Goal: Task Accomplishment & Management: Manage account settings

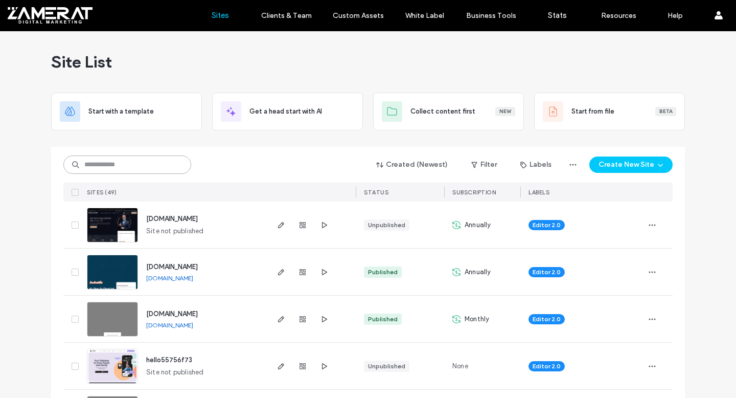
click at [132, 170] on input at bounding box center [127, 164] width 128 height 18
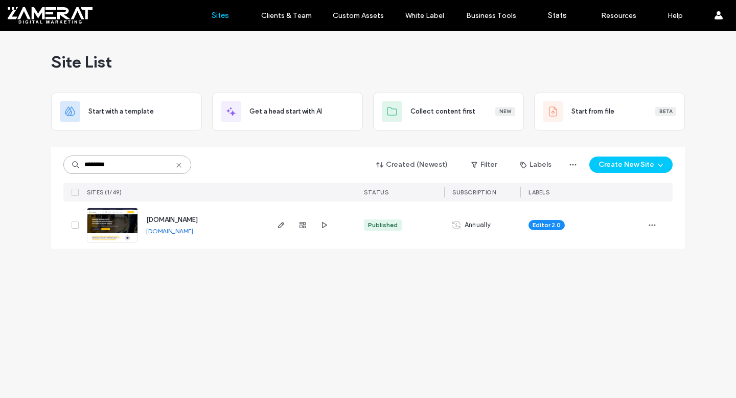
type input "********"
click at [132, 226] on img at bounding box center [112, 242] width 50 height 69
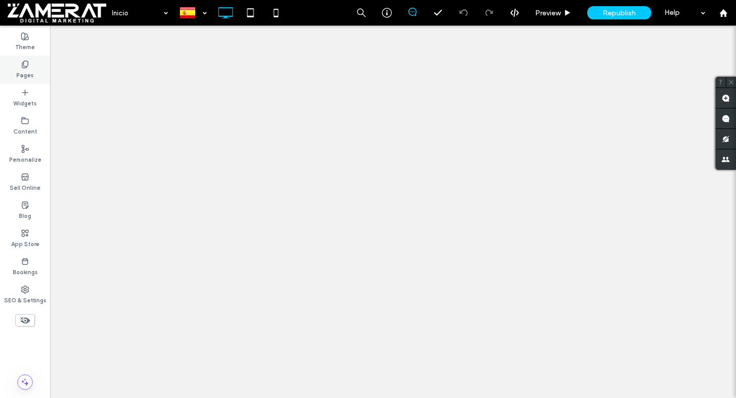
click at [21, 77] on label "Pages" at bounding box center [24, 73] width 17 height 11
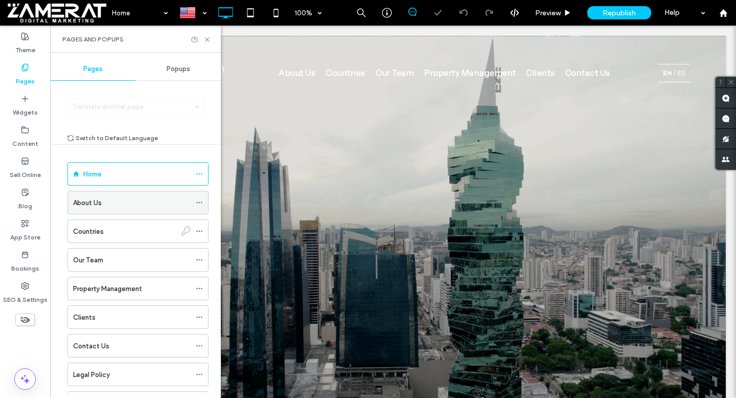
click at [107, 206] on div "About Us" at bounding box center [132, 202] width 118 height 11
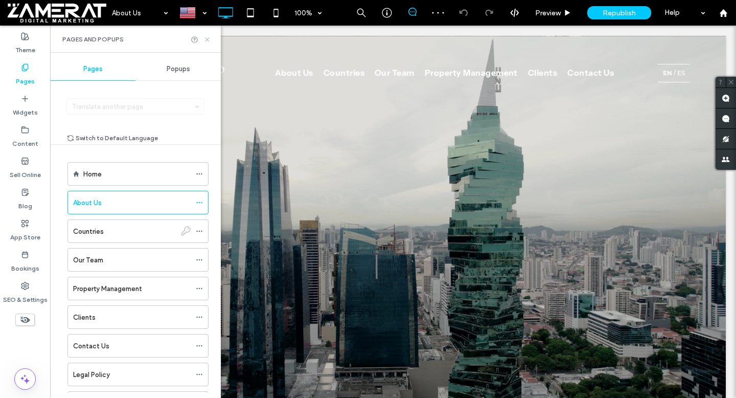
click at [207, 40] on icon at bounding box center [207, 40] width 8 height 8
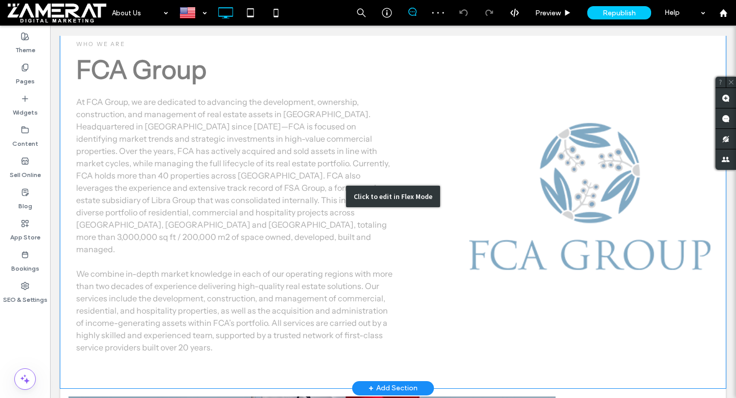
scroll to position [272, 0]
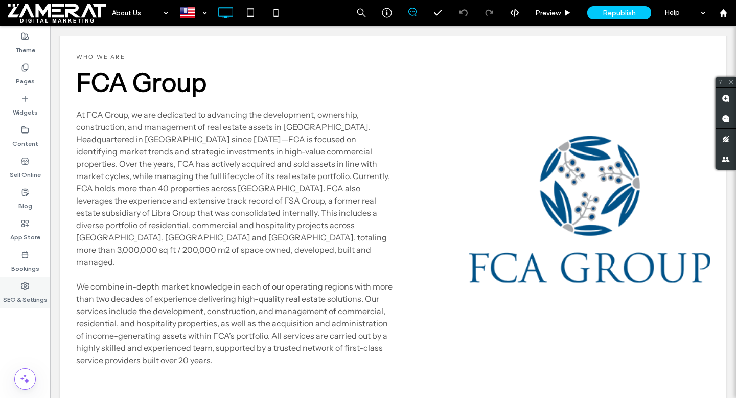
click at [28, 282] on icon at bounding box center [25, 286] width 8 height 8
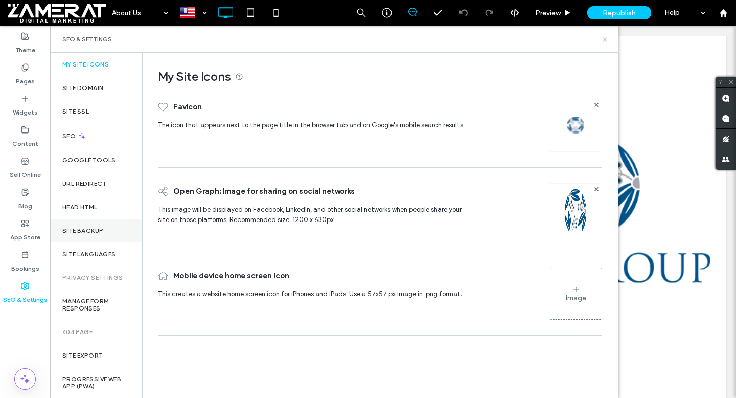
click at [82, 237] on div "Site Backup" at bounding box center [96, 231] width 92 height 24
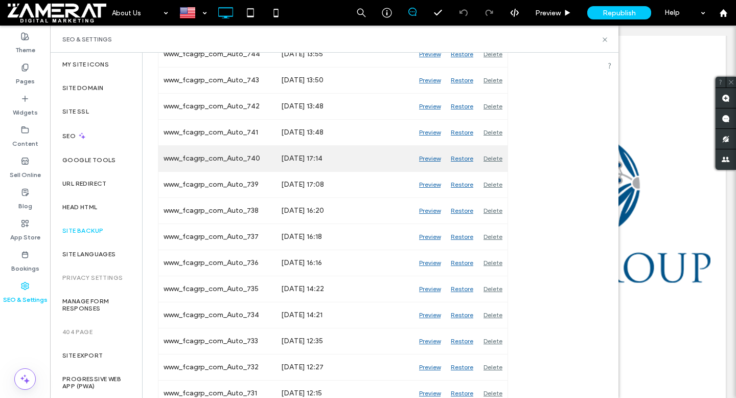
scroll to position [852, 0]
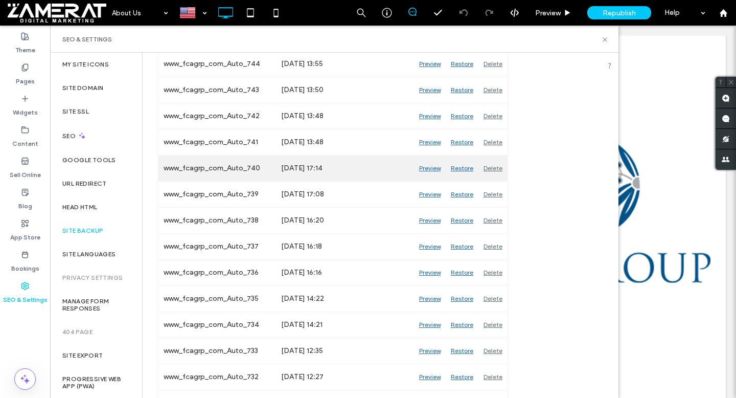
click at [427, 168] on div "Preview" at bounding box center [430, 168] width 32 height 26
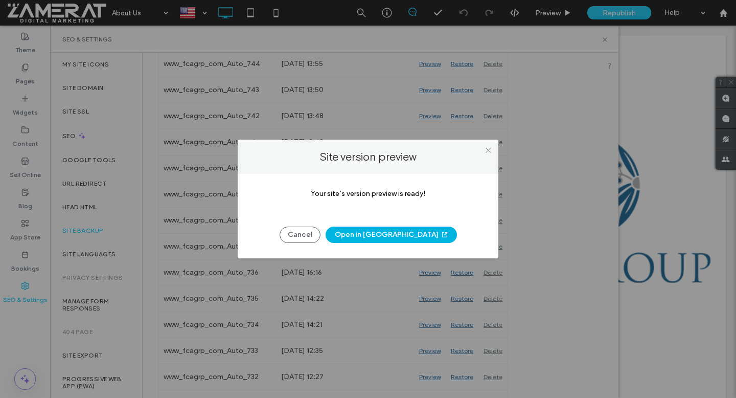
click at [382, 240] on button "Open in New Tab" at bounding box center [391, 234] width 131 height 16
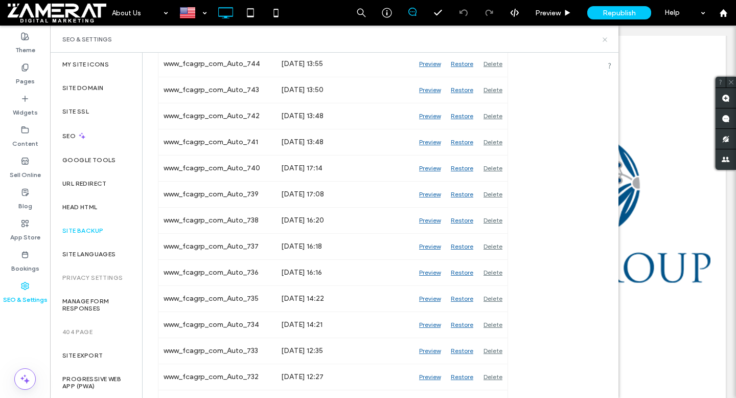
click at [606, 37] on icon at bounding box center [605, 40] width 8 height 8
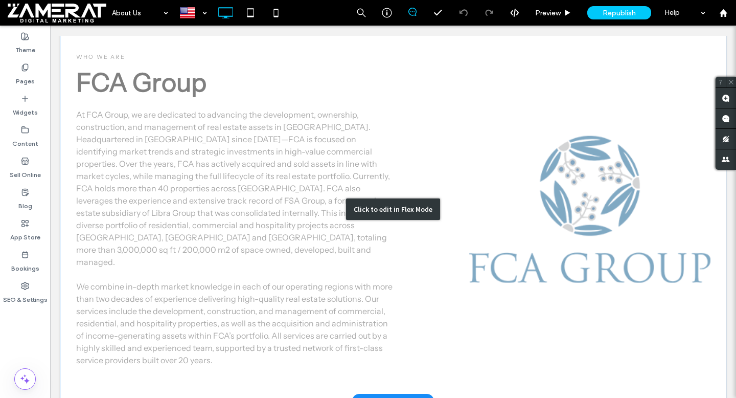
click at [207, 229] on div "Click to edit in Flex Mode" at bounding box center [392, 209] width 665 height 383
click at [207, 229] on p "At FCA Group, we are dedicated to advancing the development, ownership, constru…" at bounding box center [234, 237] width 317 height 258
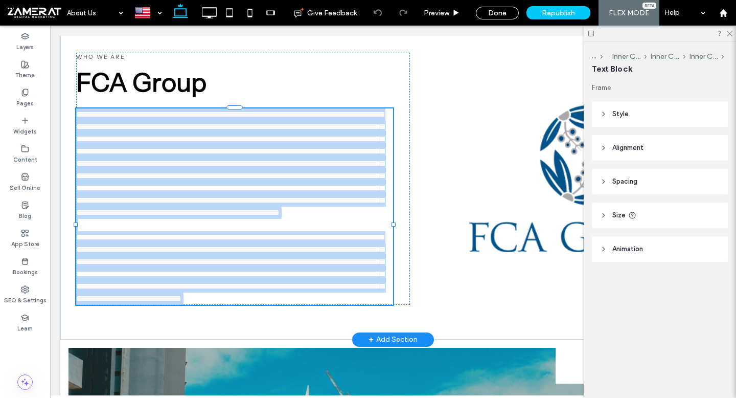
type input "**********"
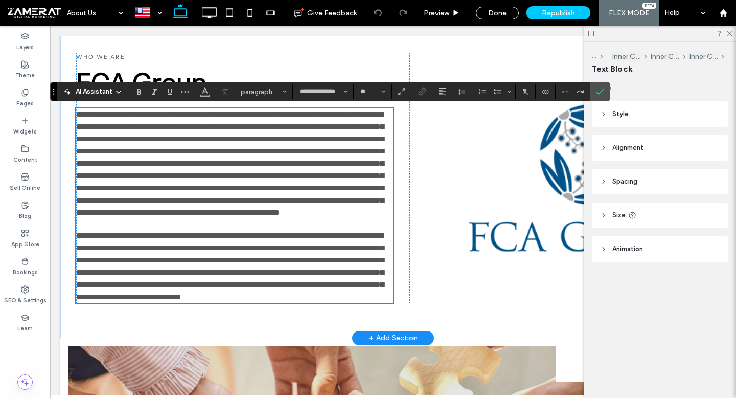
scroll to position [270, 0]
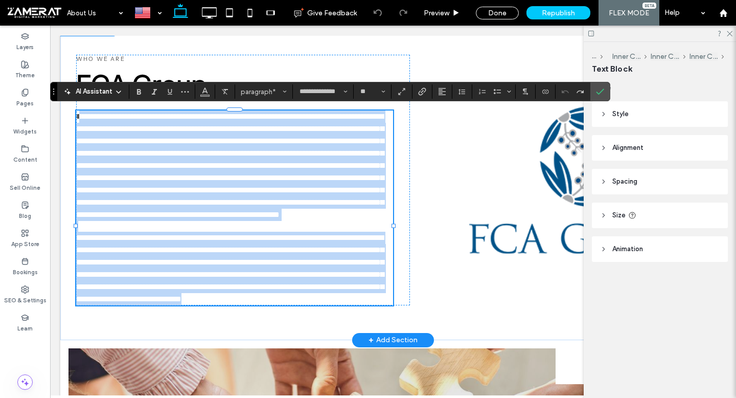
drag, startPoint x: 80, startPoint y: 114, endPoint x: 285, endPoint y: 337, distance: 302.7
click at [285, 305] on div "**********" at bounding box center [234, 207] width 317 height 195
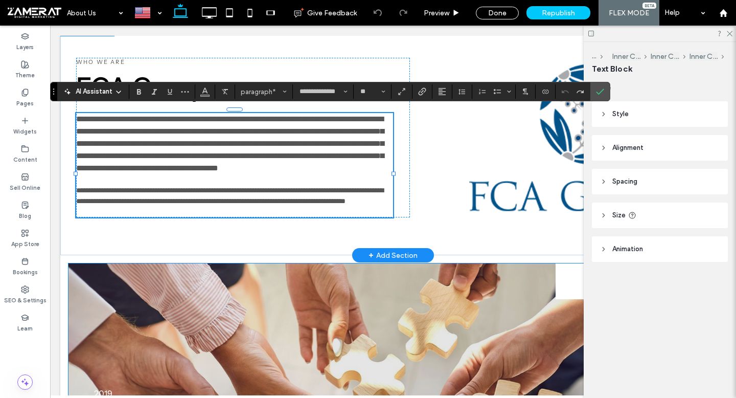
scroll to position [0, 0]
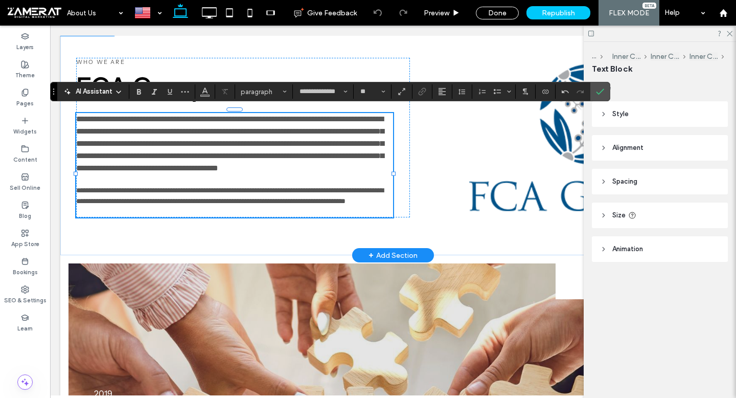
click at [81, 115] on span "**********" at bounding box center [230, 143] width 308 height 57
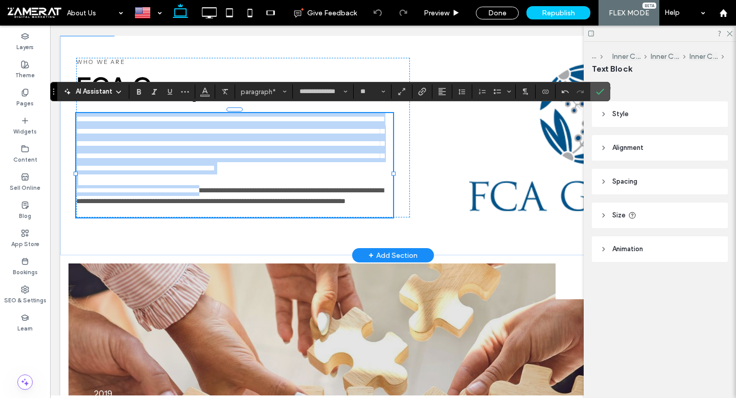
type input "*"
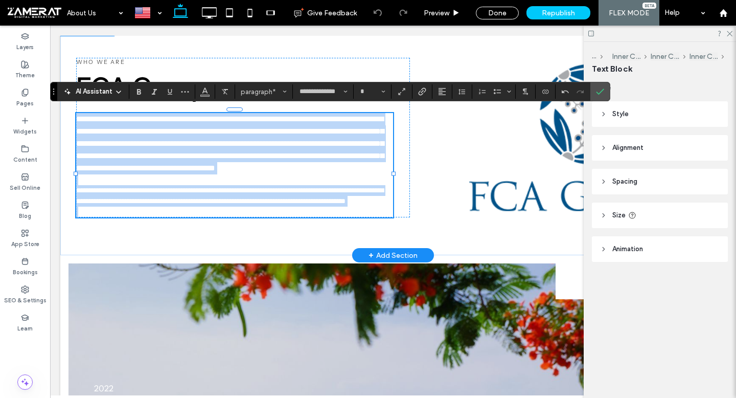
drag, startPoint x: 78, startPoint y: 114, endPoint x: 267, endPoint y: 227, distance: 220.2
click at [267, 217] on div "**********" at bounding box center [234, 165] width 317 height 104
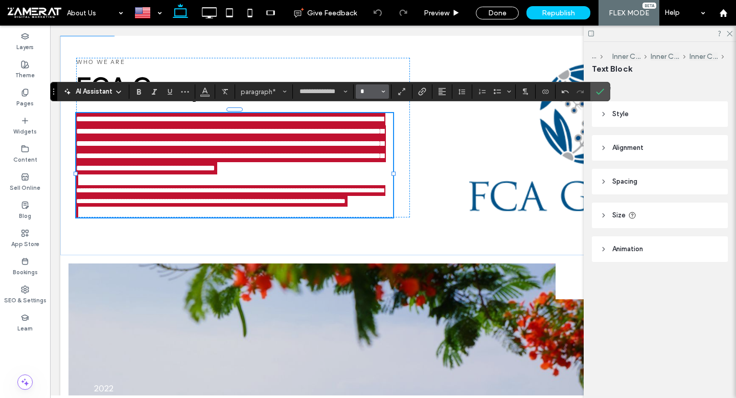
click at [365, 92] on input "*" at bounding box center [369, 91] width 20 height 8
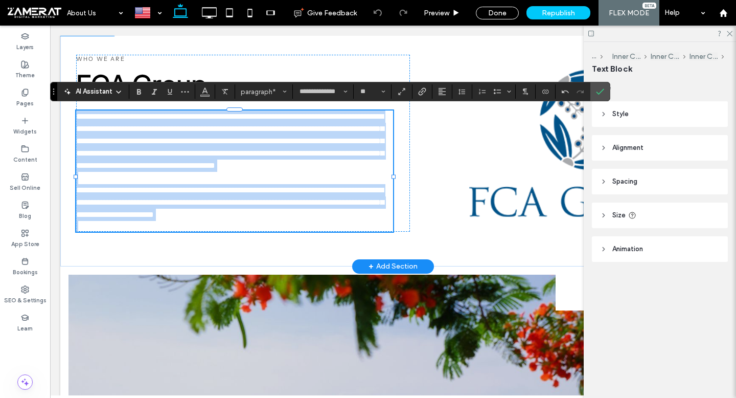
click at [181, 231] on p at bounding box center [234, 226] width 317 height 11
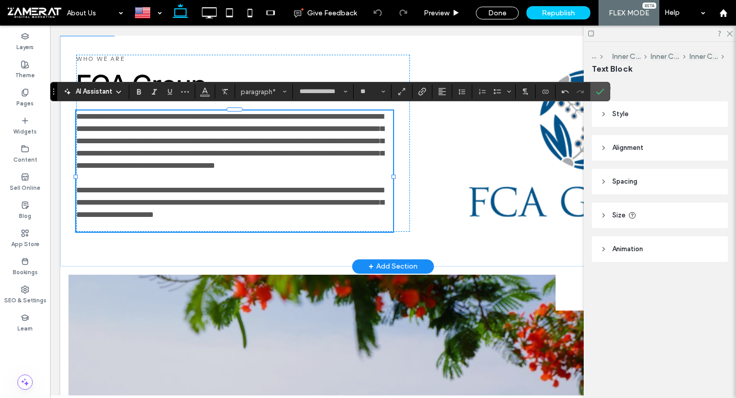
type input "**"
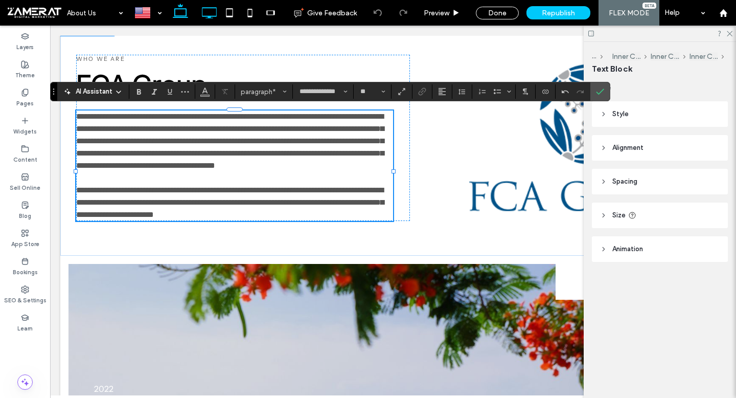
click at [214, 12] on icon at bounding box center [209, 13] width 20 height 20
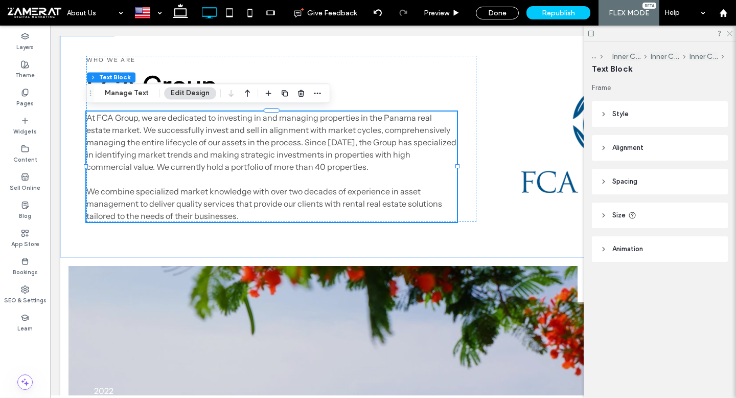
click at [730, 33] on icon at bounding box center [729, 33] width 7 height 7
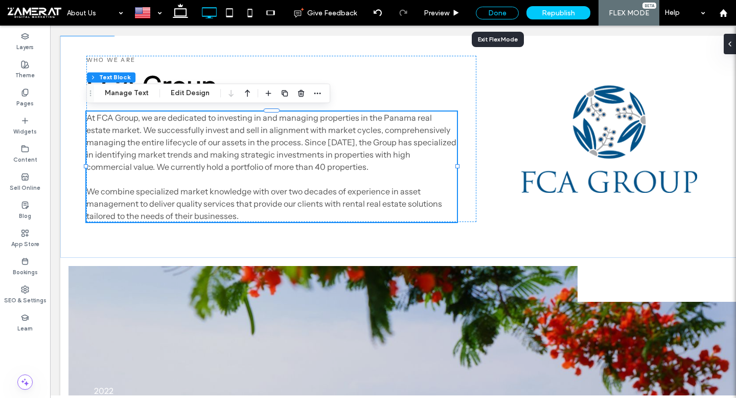
click at [497, 16] on div "Done" at bounding box center [497, 13] width 43 height 13
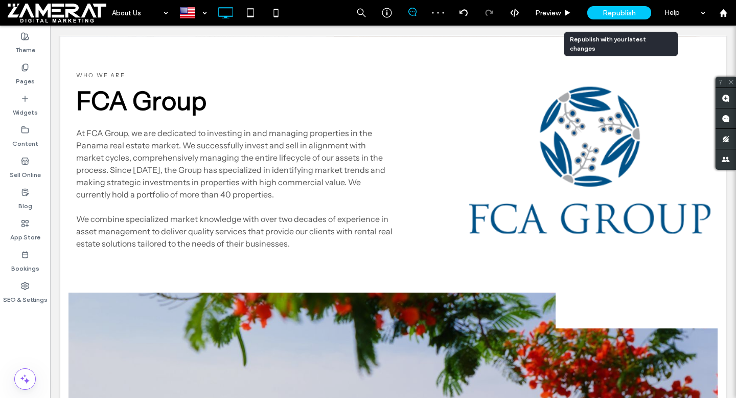
click at [607, 21] on div "Republish" at bounding box center [619, 13] width 64 height 26
click at [613, 12] on span "Republish" at bounding box center [618, 13] width 33 height 9
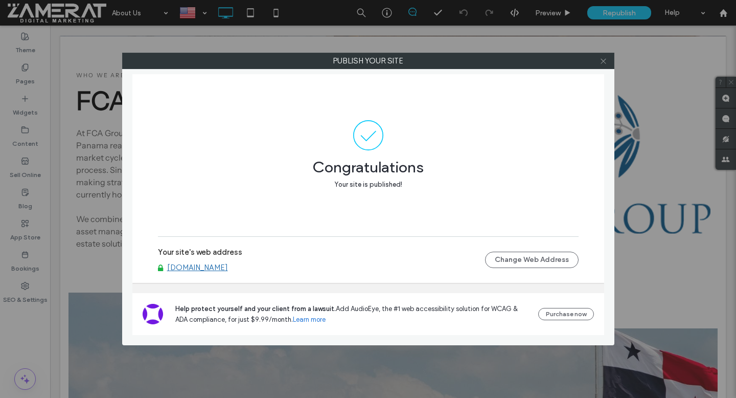
click at [606, 64] on icon at bounding box center [603, 61] width 8 height 8
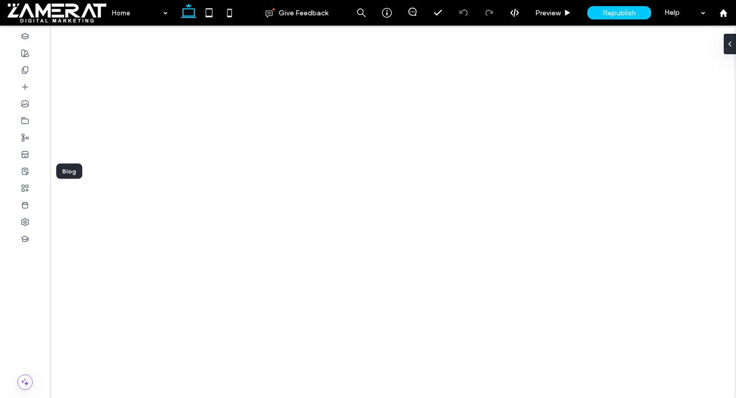
click at [17, 165] on div at bounding box center [25, 171] width 50 height 17
